Goal: Complete application form

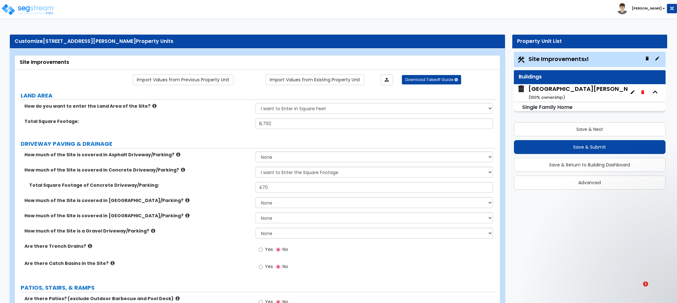
select select "2"
select select "1"
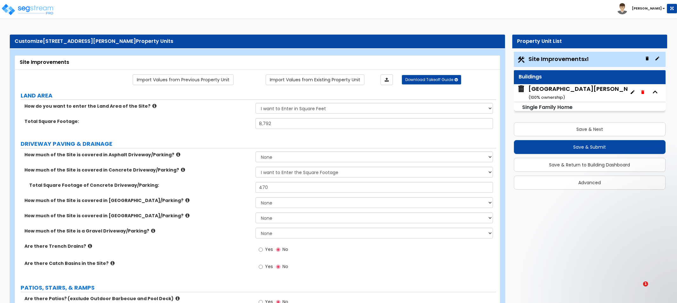
select select "1"
select select "4"
select select "3"
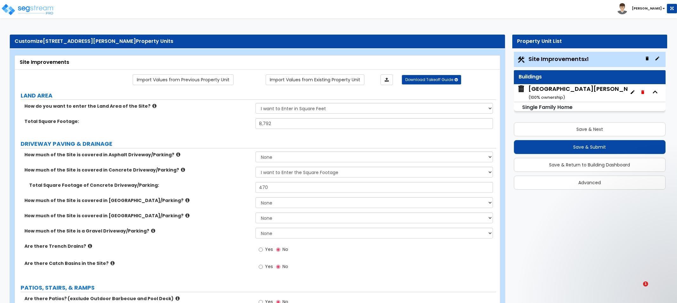
select select "10"
select select "4"
select select "5"
select select "1"
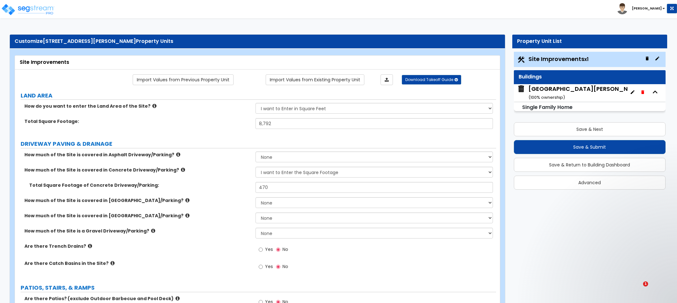
select select "1"
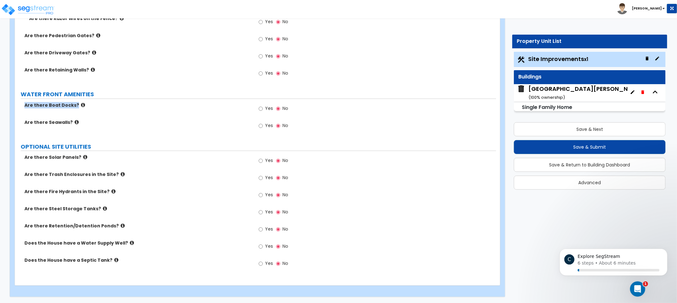
drag, startPoint x: 243, startPoint y: 95, endPoint x: 234, endPoint y: 94, distance: 8.6
